Goal: Task Accomplishment & Management: Use online tool/utility

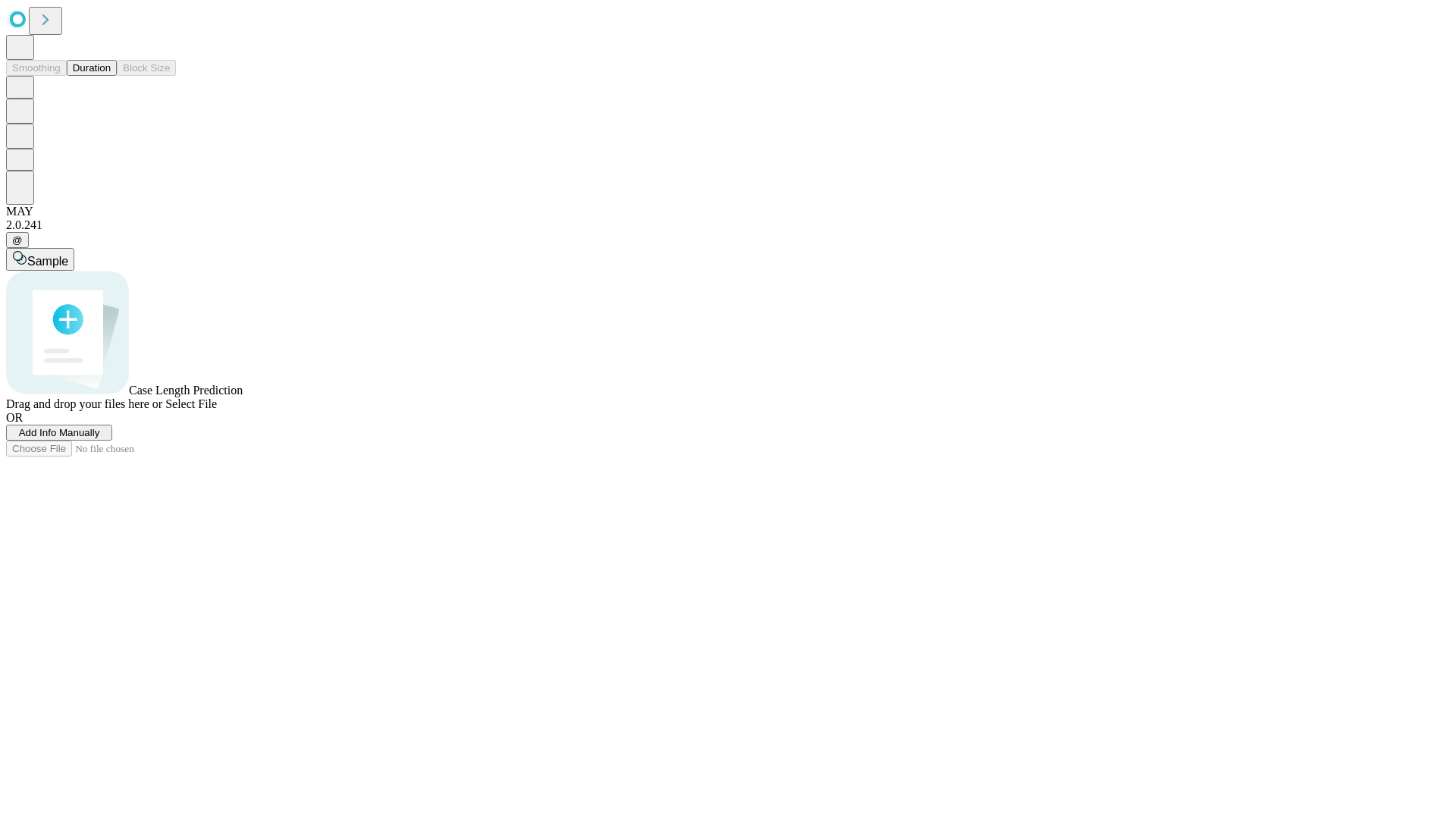
click at [111, 76] on button "Duration" at bounding box center [92, 68] width 50 height 16
click at [100, 438] on span "Add Info Manually" at bounding box center [59, 432] width 81 height 11
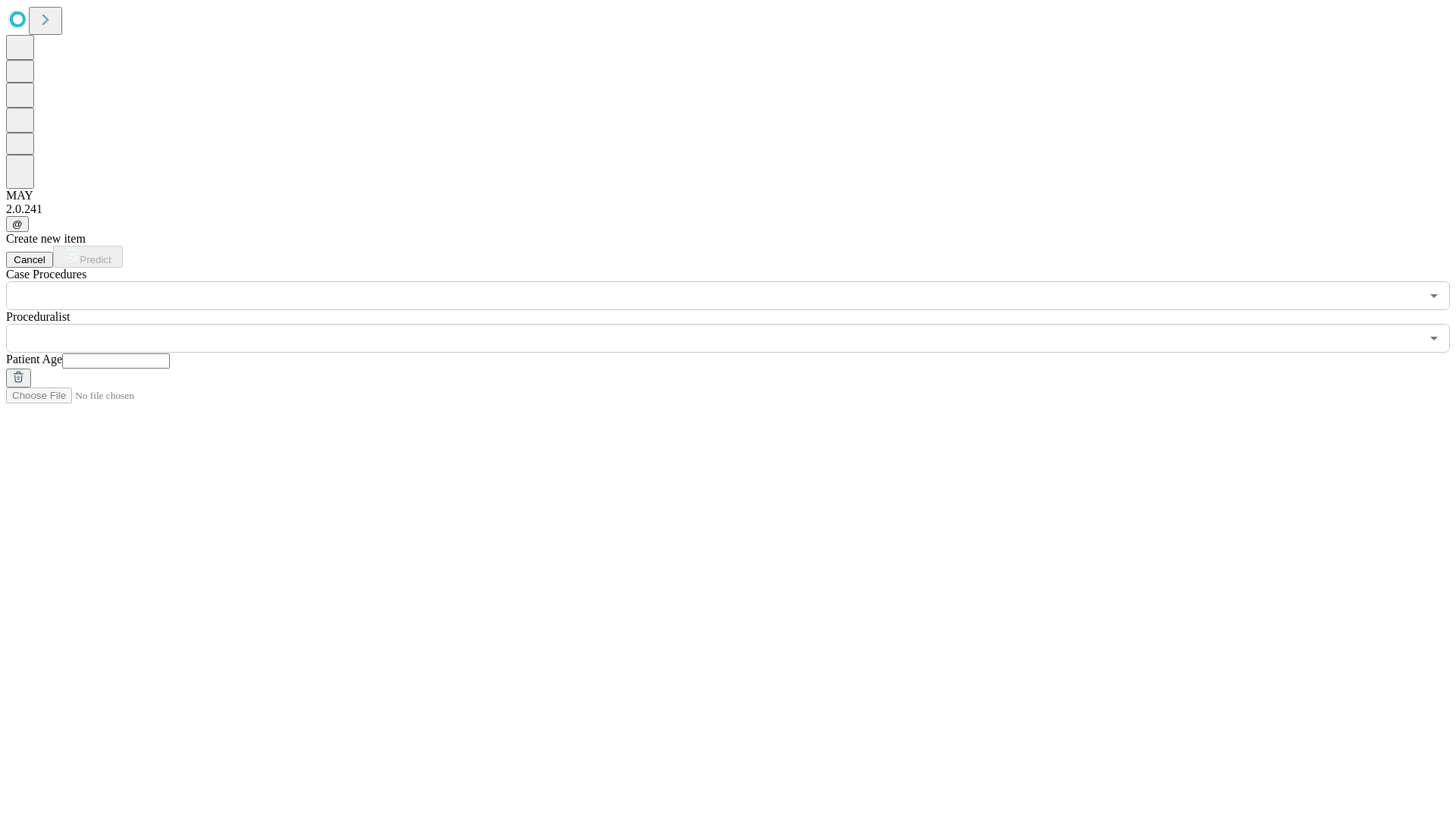
click at [170, 353] on input "text" at bounding box center [116, 361] width 108 height 15
